Goal: Task Accomplishment & Management: Use online tool/utility

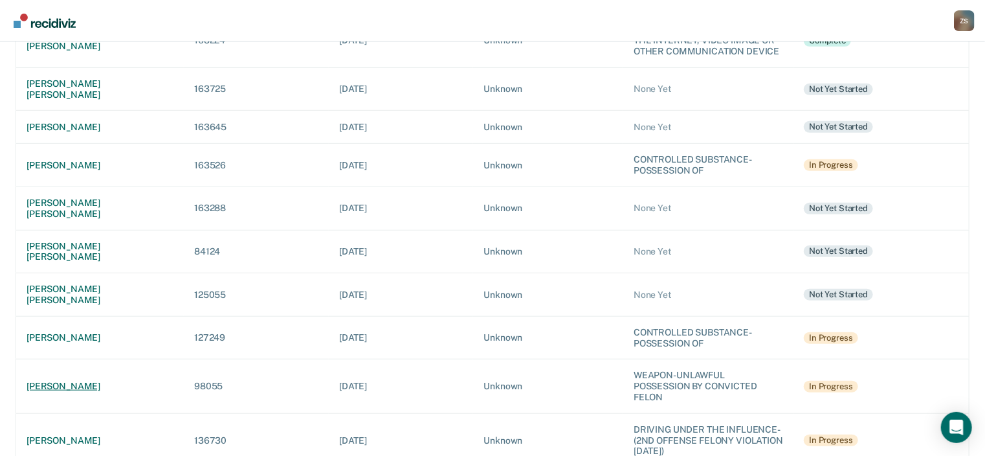
scroll to position [362, 0]
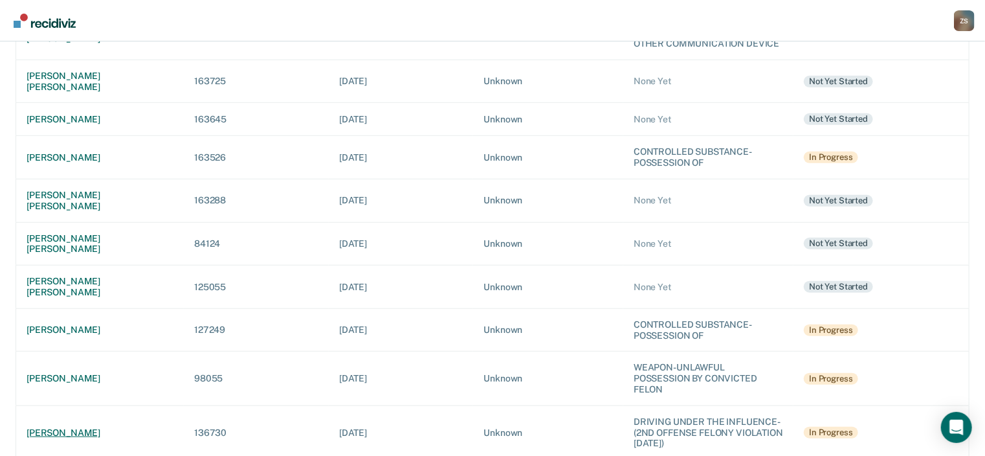
click at [83, 427] on div "[PERSON_NAME]" at bounding box center [100, 432] width 147 height 11
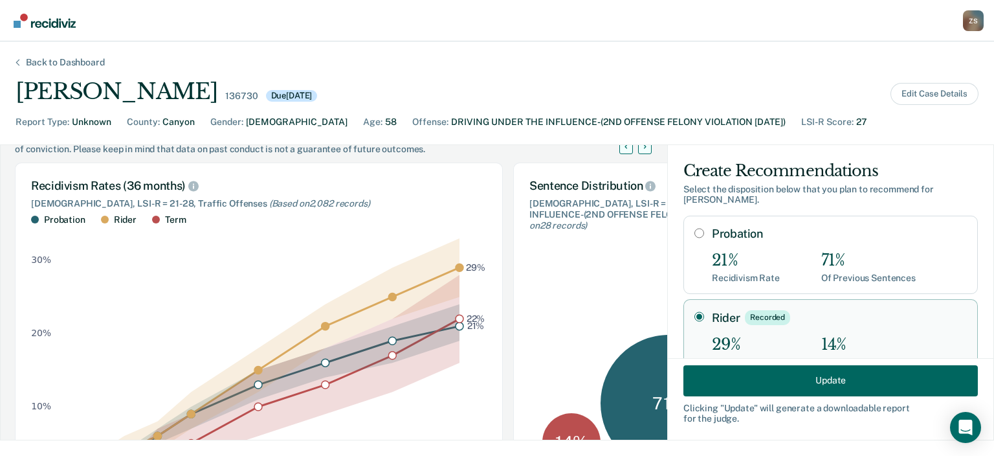
scroll to position [155, 0]
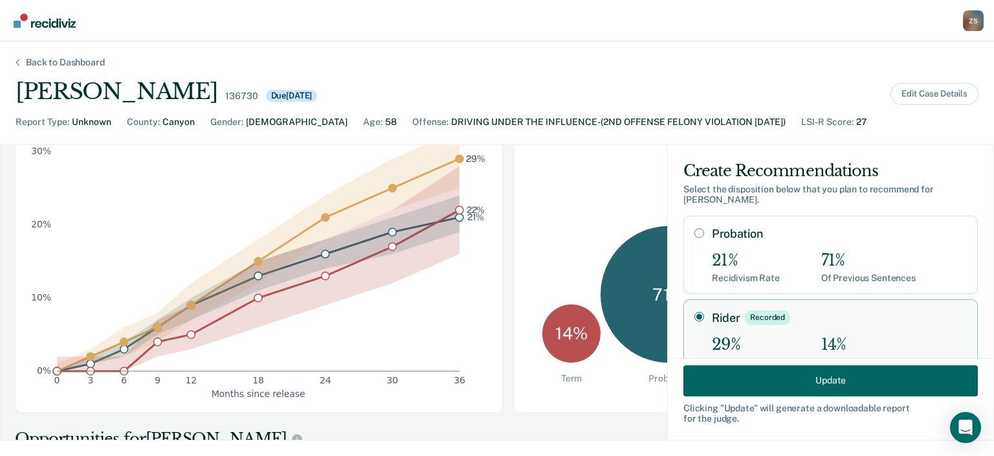
drag, startPoint x: 473, startPoint y: 422, endPoint x: 513, endPoint y: 425, distance: 40.2
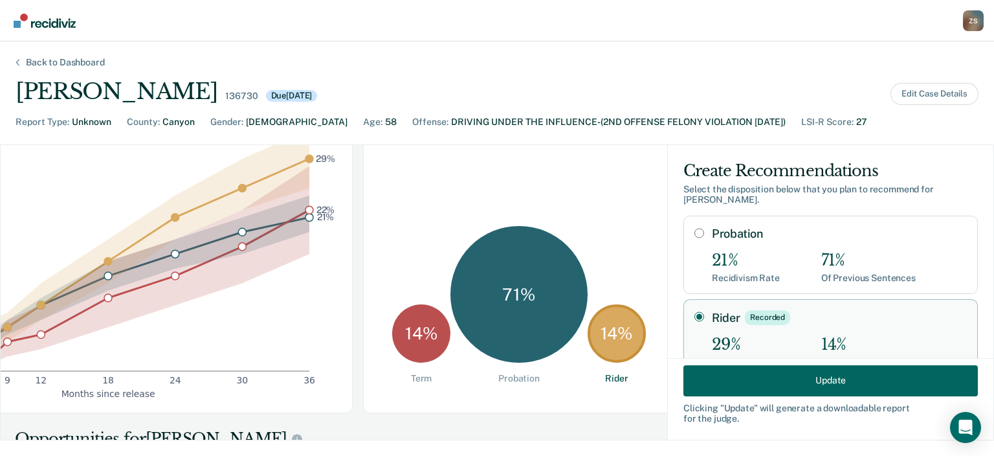
scroll to position [0, 161]
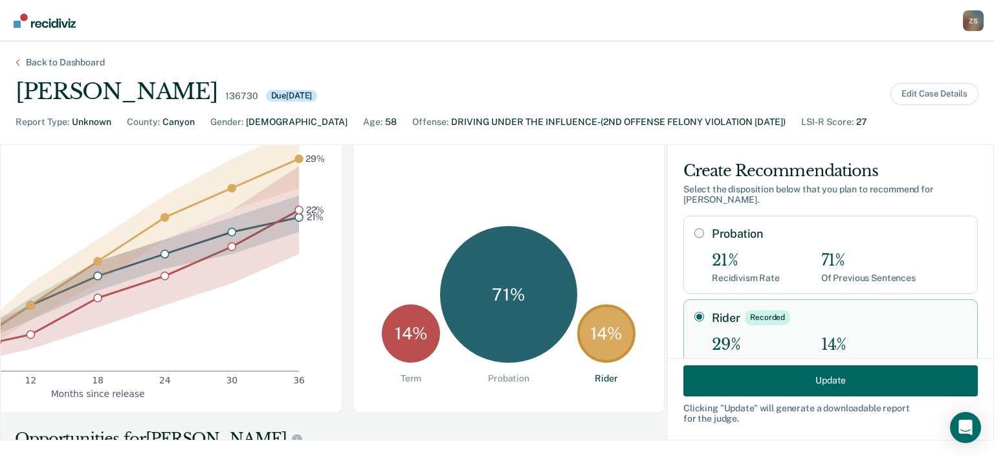
click at [694, 231] on input "Probation" at bounding box center [699, 233] width 10 height 10
radio input "true"
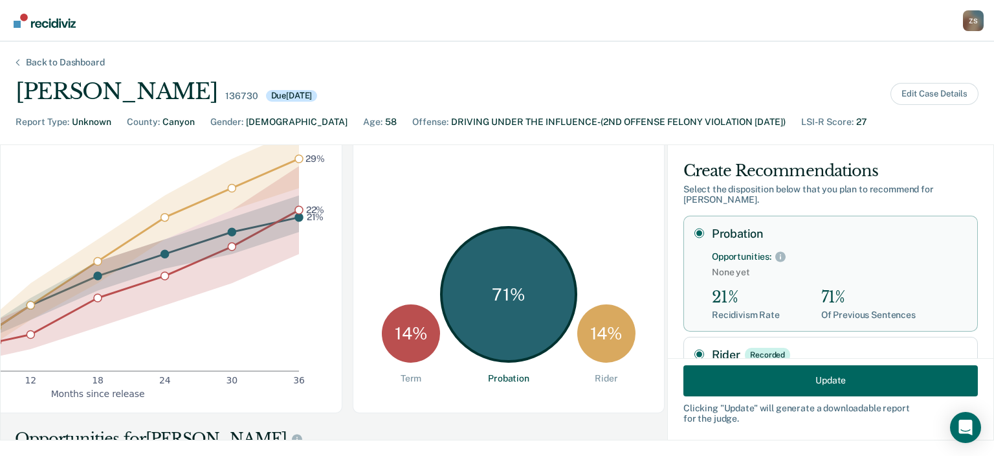
radio input "false"
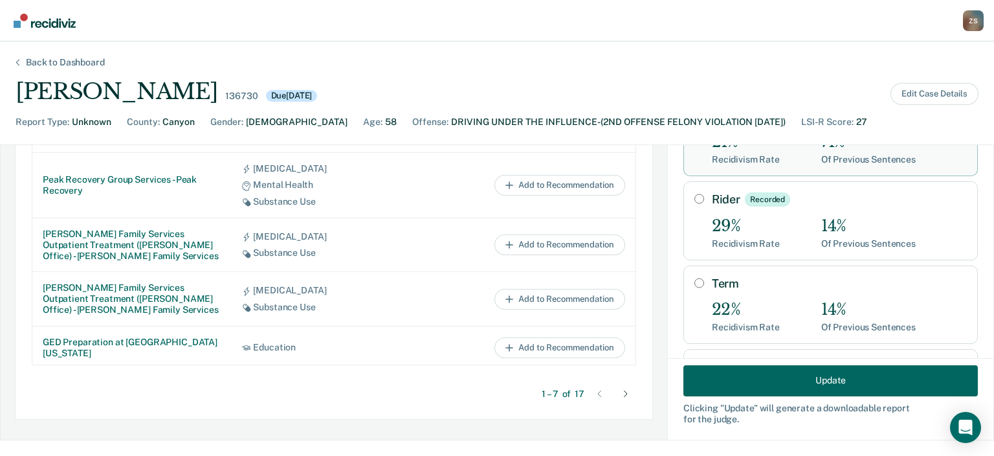
scroll to position [777, 0]
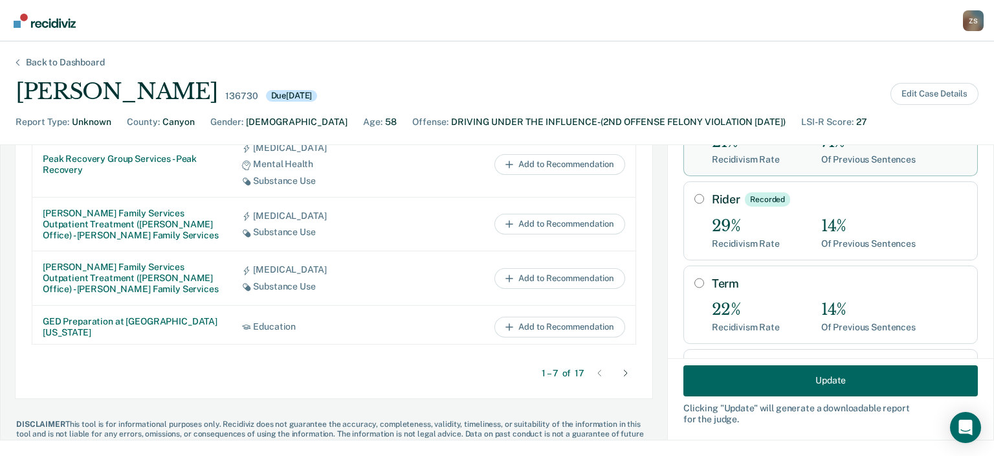
click at [625, 376] on icon at bounding box center [626, 373] width 3 height 6
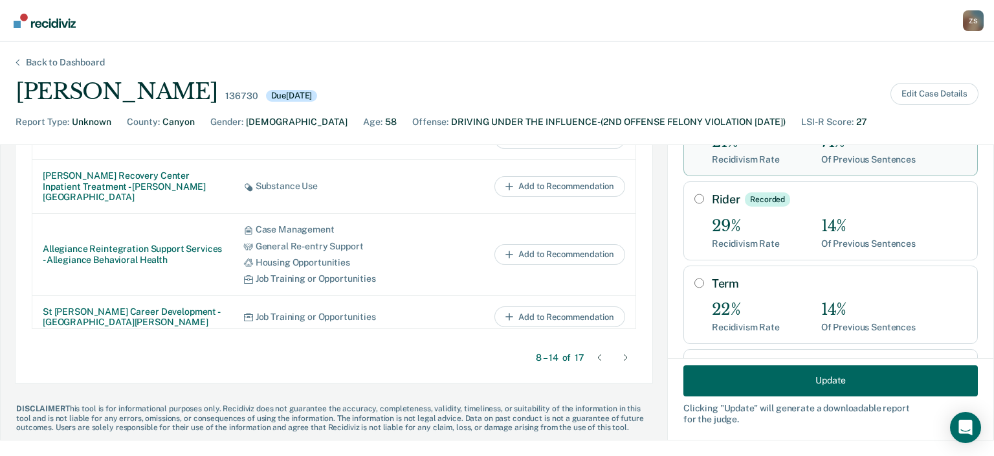
scroll to position [800, 0]
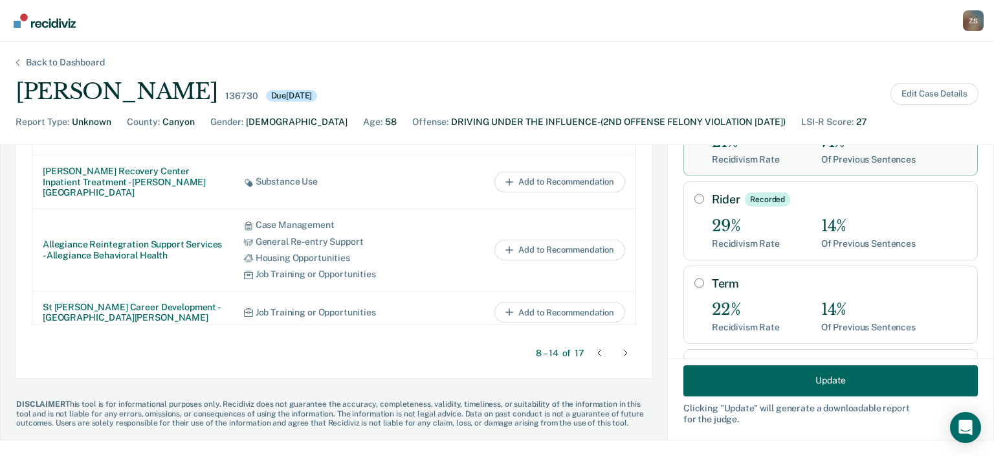
click at [624, 356] on icon at bounding box center [626, 352] width 4 height 6
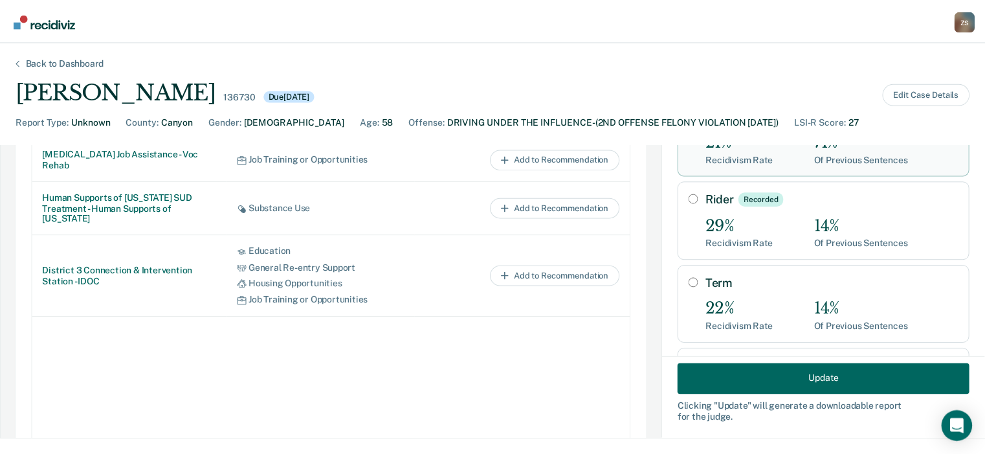
scroll to position [660, 0]
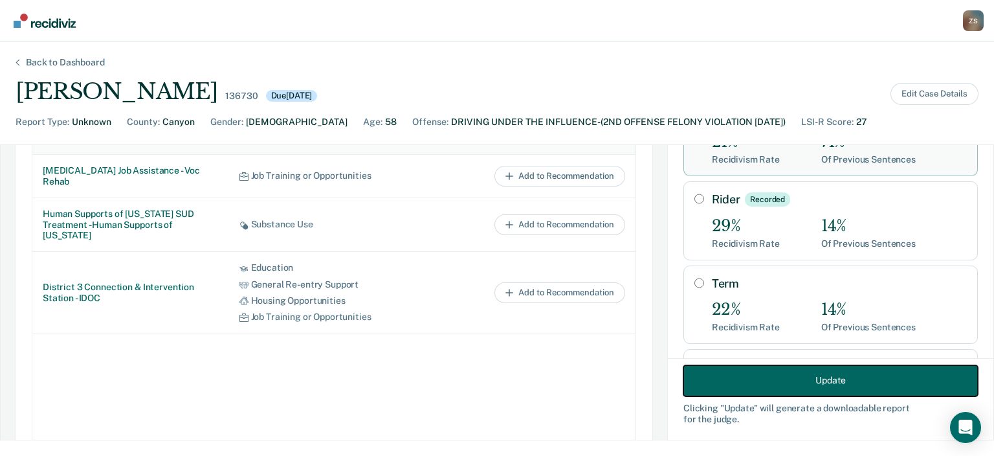
click at [760, 383] on button "Update" at bounding box center [830, 379] width 294 height 31
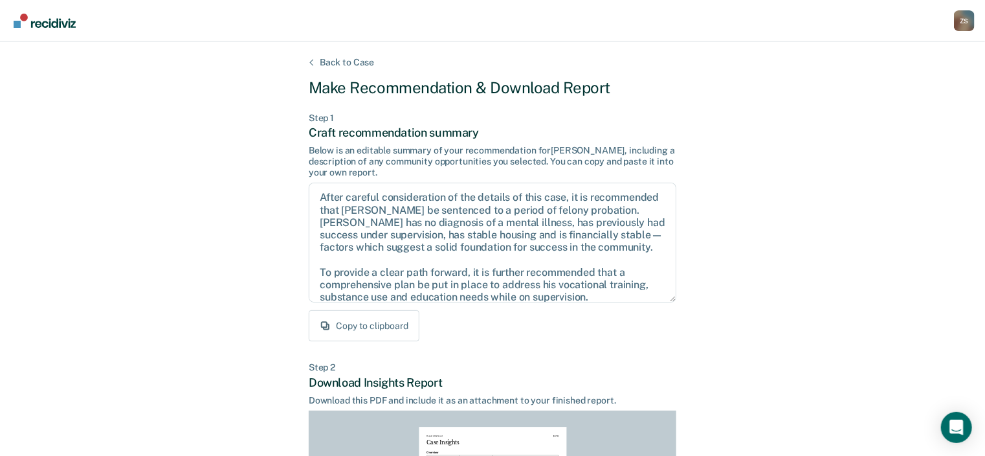
scroll to position [155, 0]
click at [396, 330] on button "Copy to clipboard" at bounding box center [364, 325] width 111 height 31
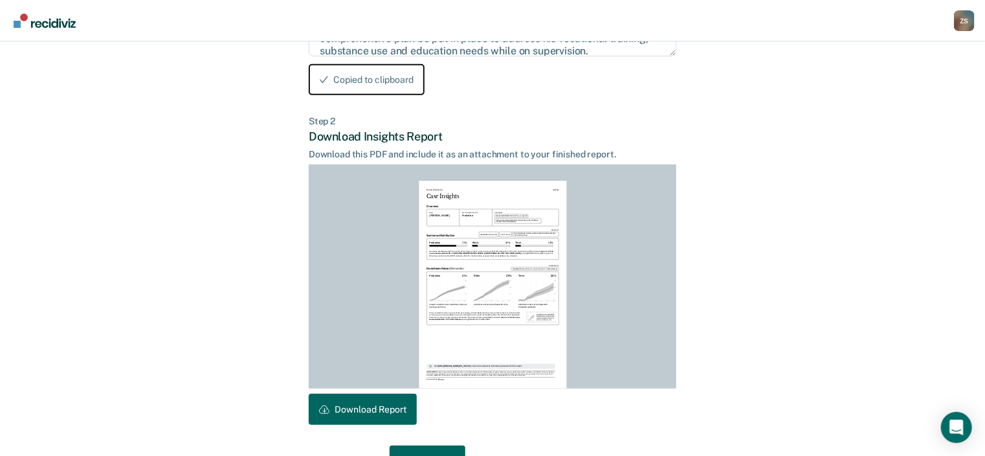
scroll to position [259, 0]
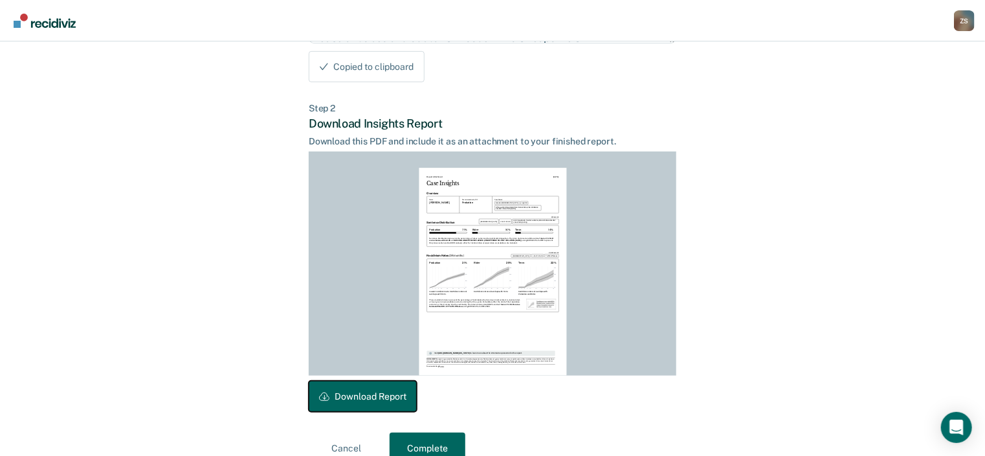
click at [391, 391] on button "Download Report" at bounding box center [363, 396] width 108 height 31
